Goal: Task Accomplishment & Management: Manage account settings

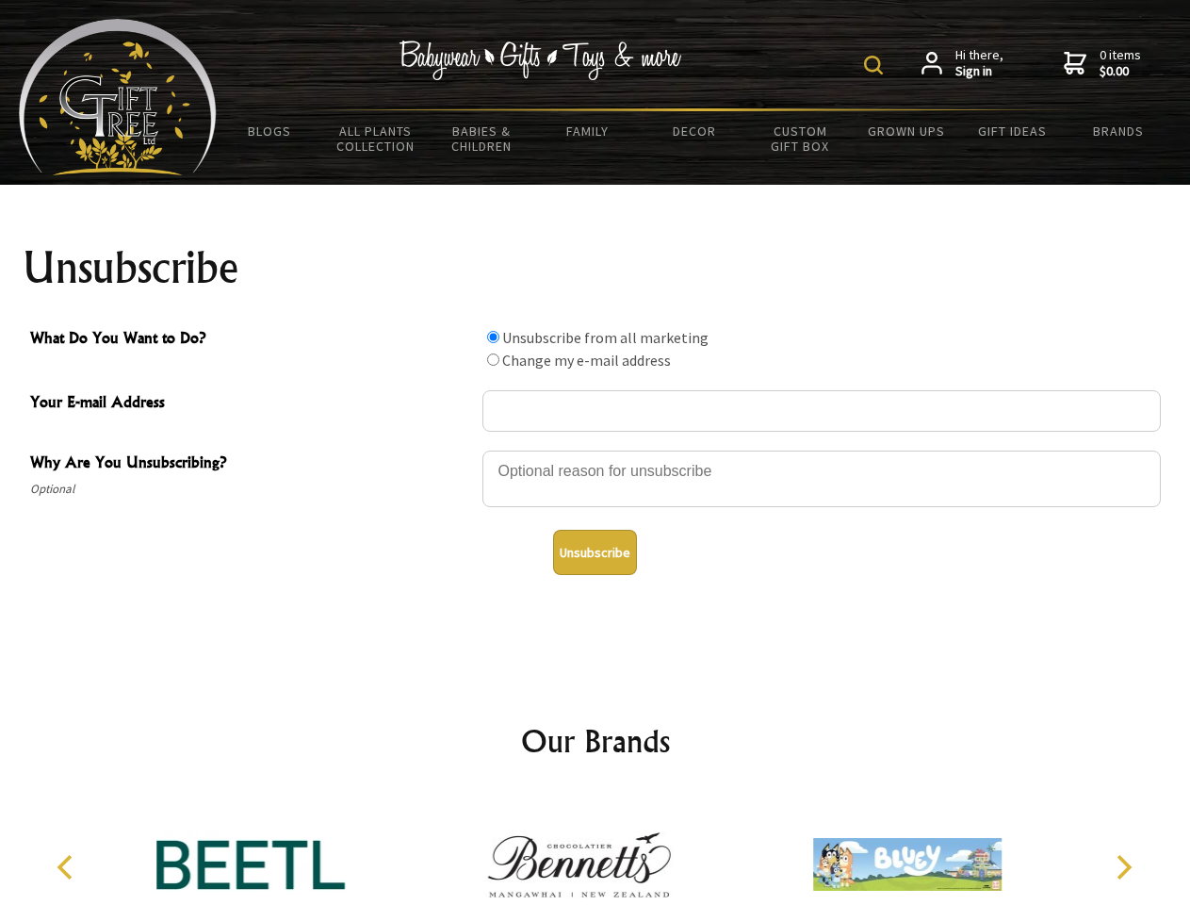
click at [876, 65] on img at bounding box center [873, 65] width 19 height 19
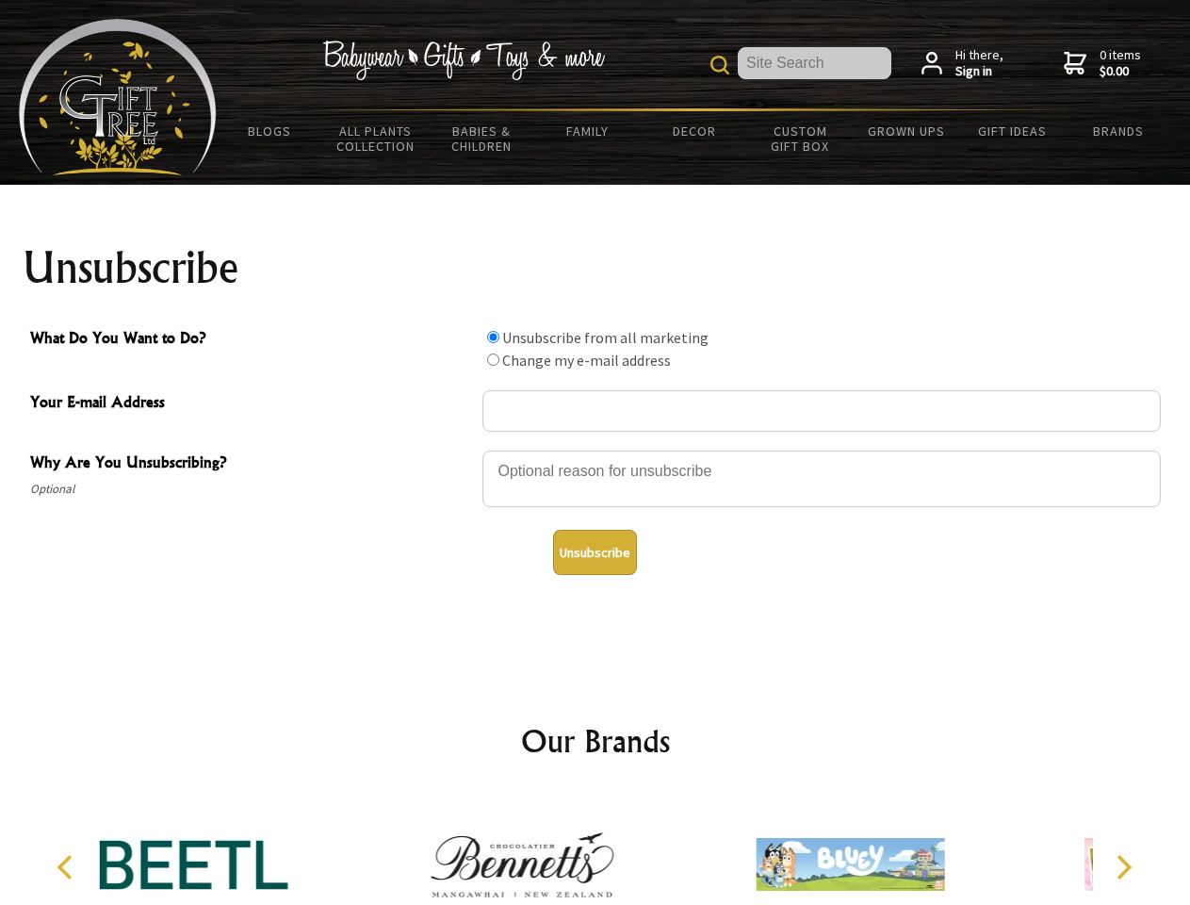
click at [596, 450] on div at bounding box center [822, 482] width 679 height 66
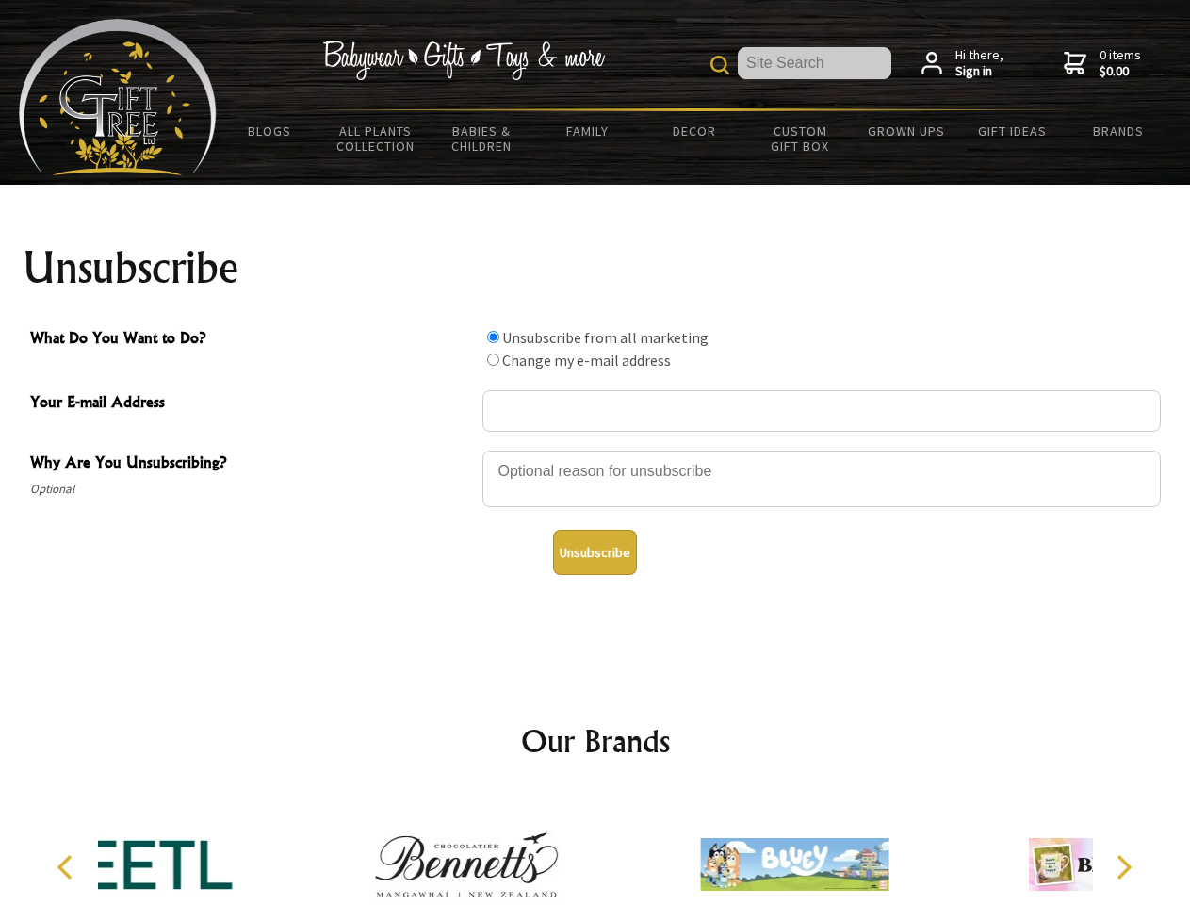
click at [493, 336] on input "What Do You Want to Do?" at bounding box center [493, 337] width 12 height 12
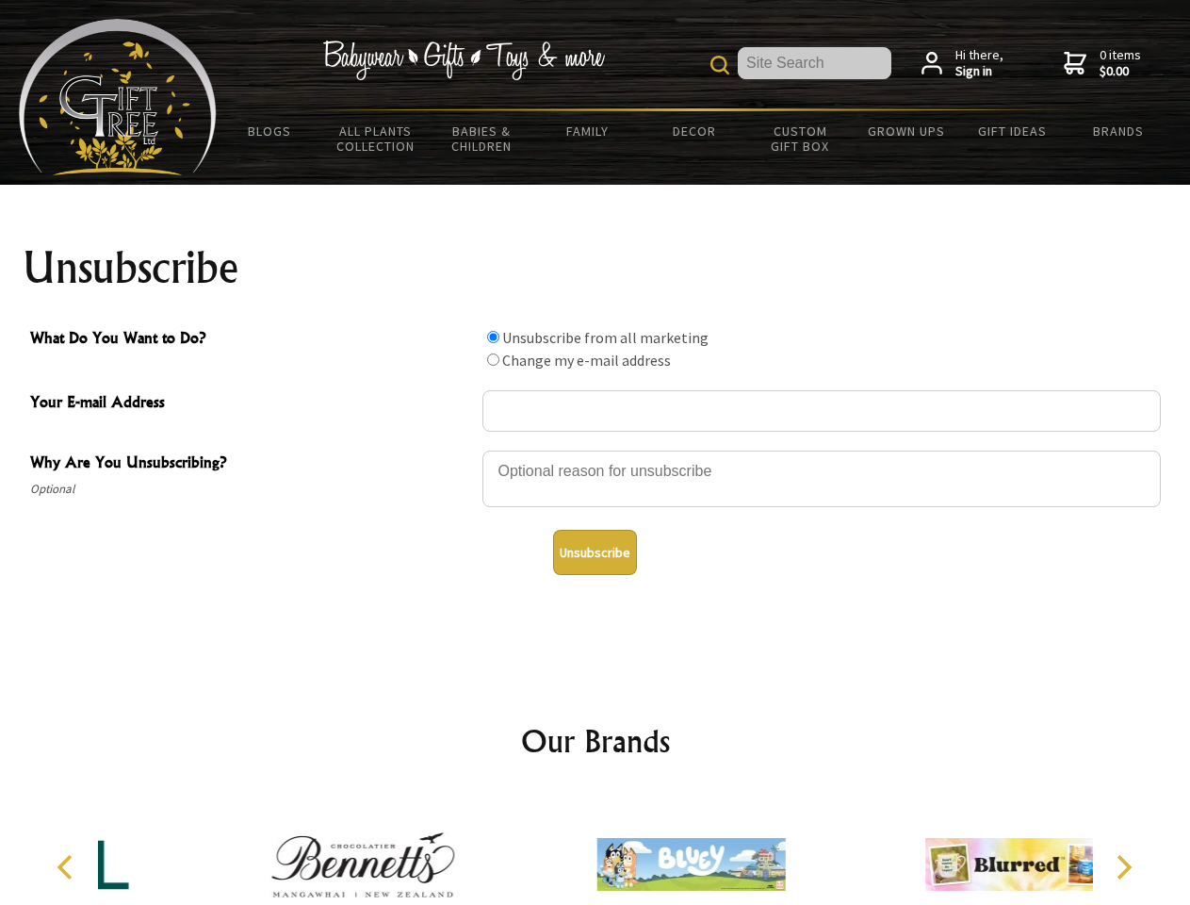
click at [493, 359] on input "What Do You Want to Do?" at bounding box center [493, 359] width 12 height 12
radio input "true"
click at [595, 552] on button "Unsubscribe" at bounding box center [595, 552] width 84 height 45
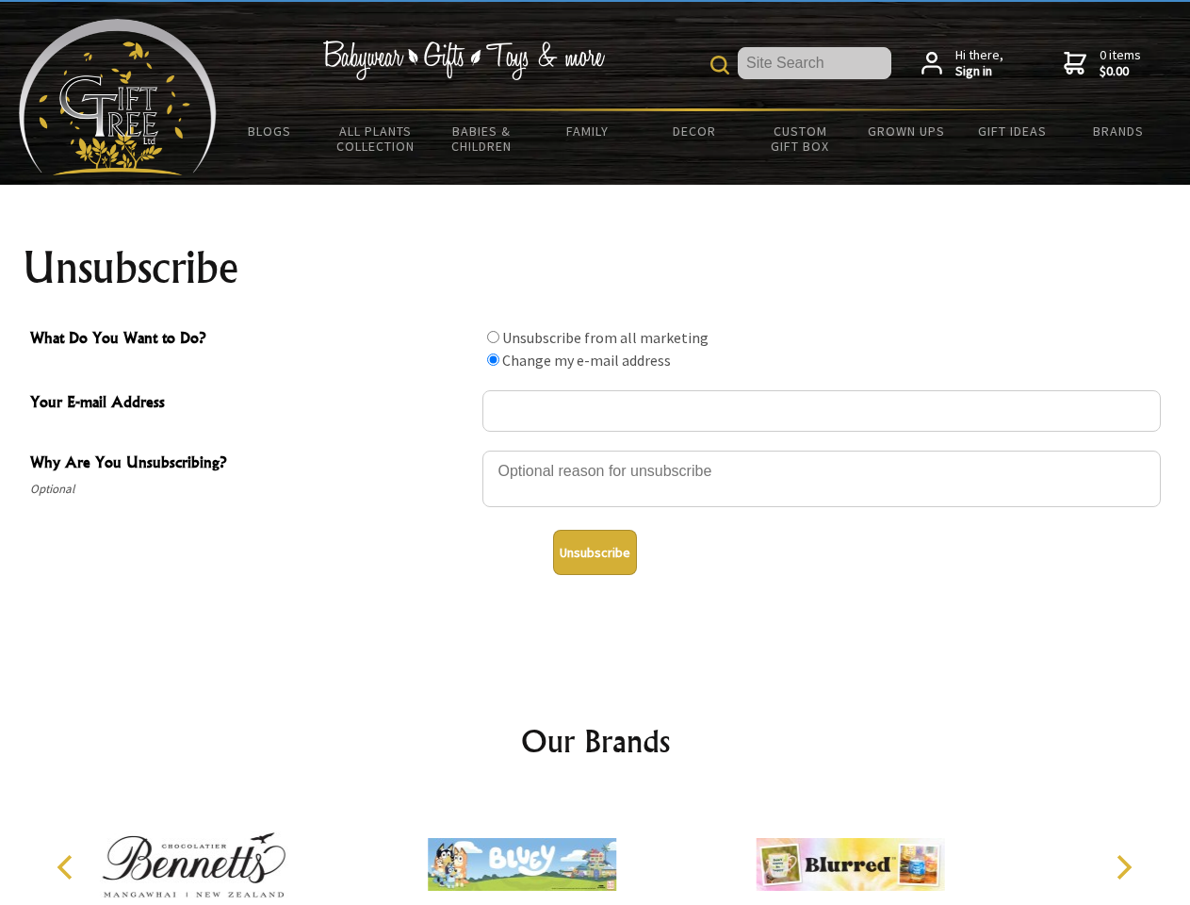
click at [68, 867] on icon "Previous" at bounding box center [67, 867] width 25 height 25
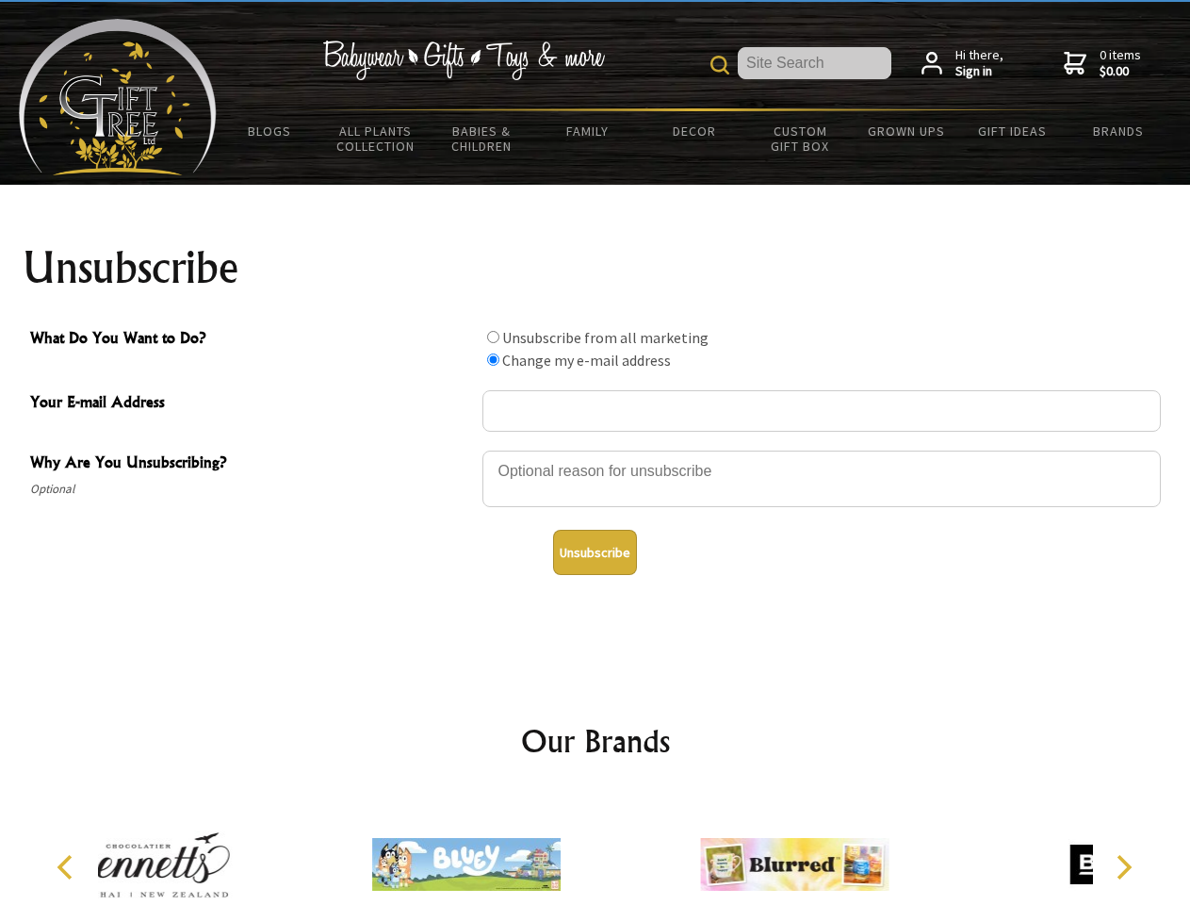
click at [1123, 867] on icon "Next" at bounding box center [1122, 867] width 25 height 25
